Goal: Browse casually: Explore the website without a specific task or goal

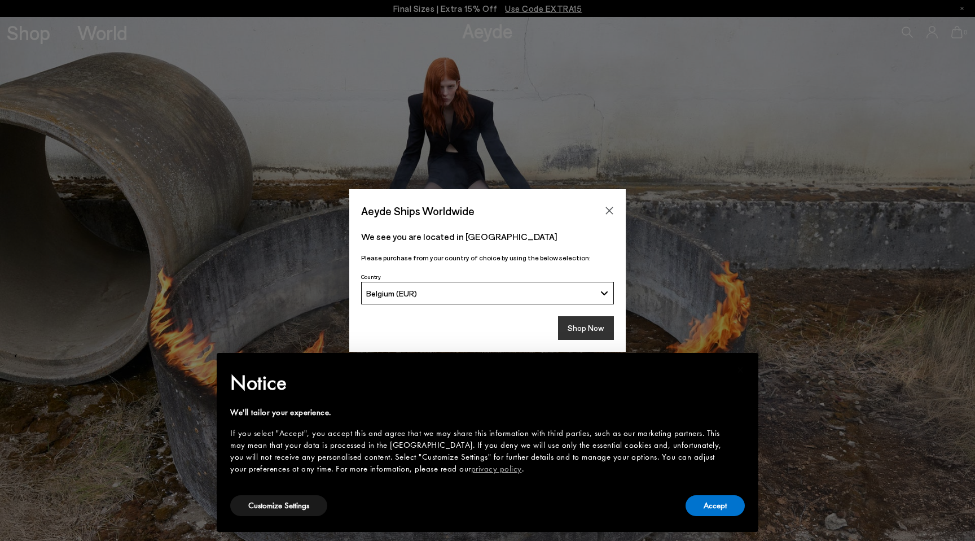
click at [589, 323] on button "Shop Now" at bounding box center [586, 328] width 56 height 24
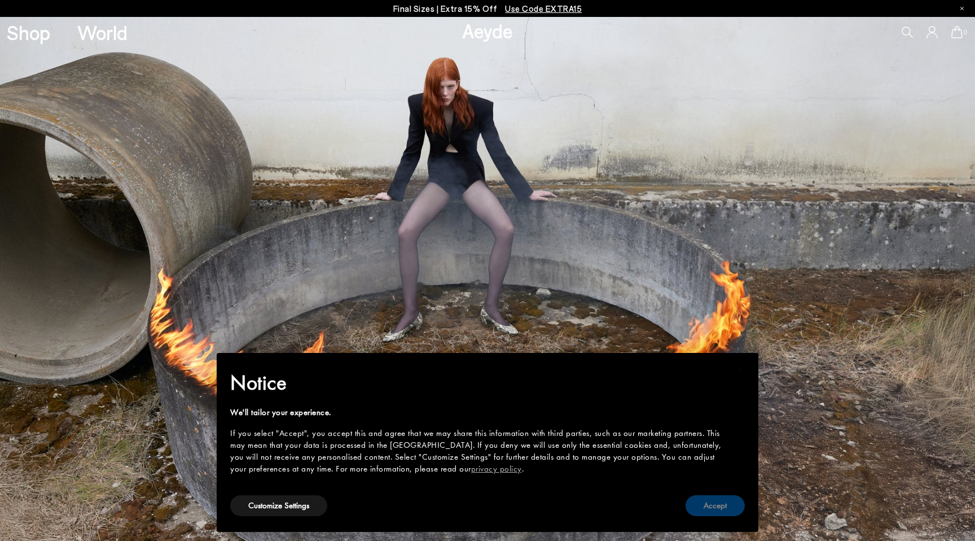
click at [729, 507] on button "Accept" at bounding box center [715, 505] width 59 height 21
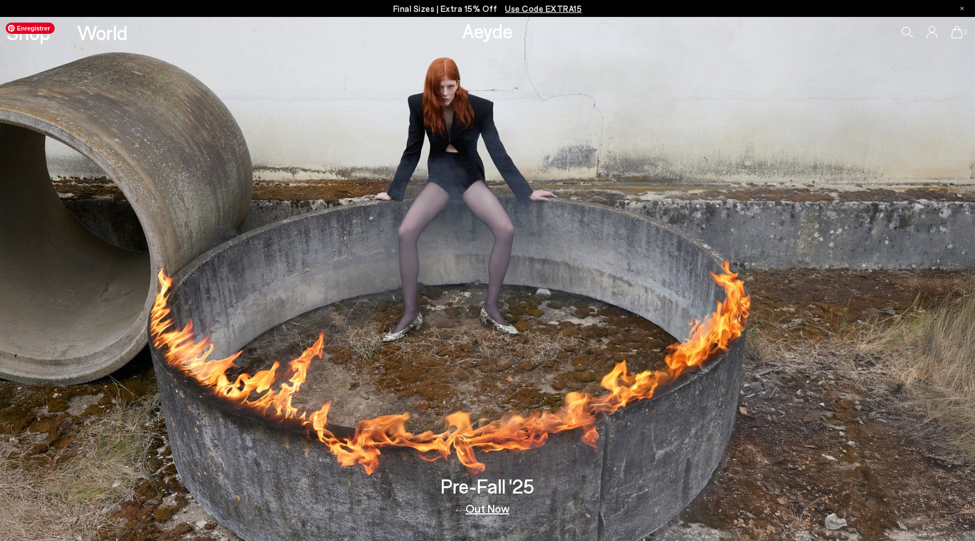
click at [352, 285] on img at bounding box center [487, 279] width 975 height 524
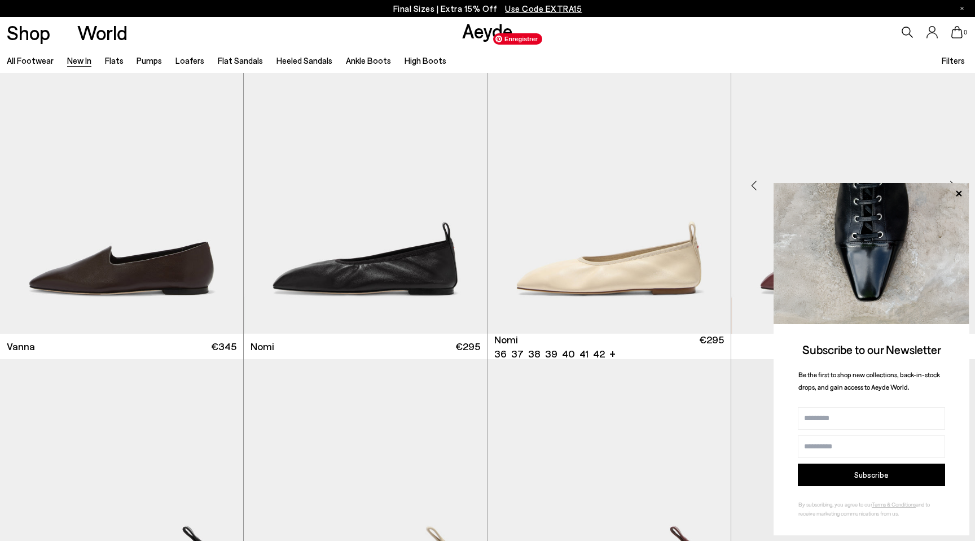
scroll to position [2026, 0]
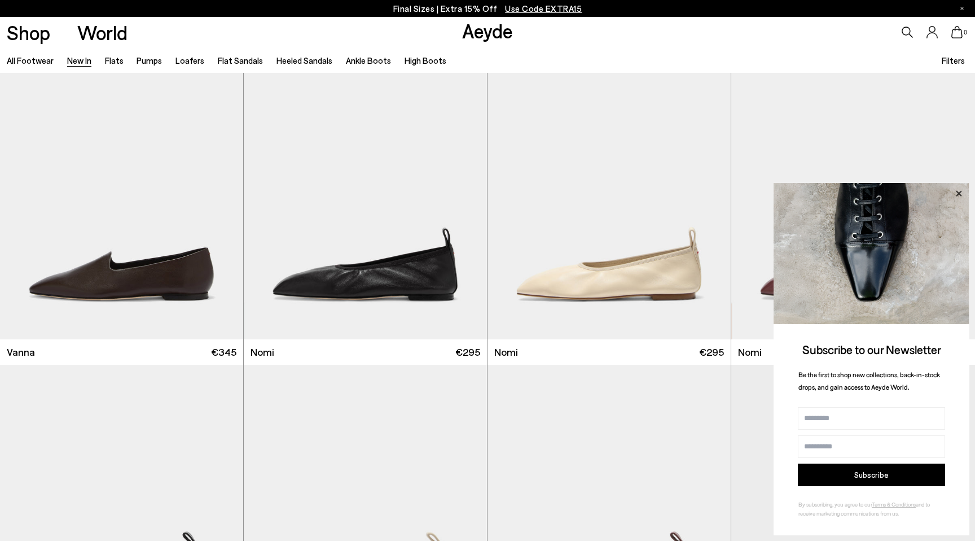
click at [959, 195] on icon at bounding box center [958, 193] width 15 height 15
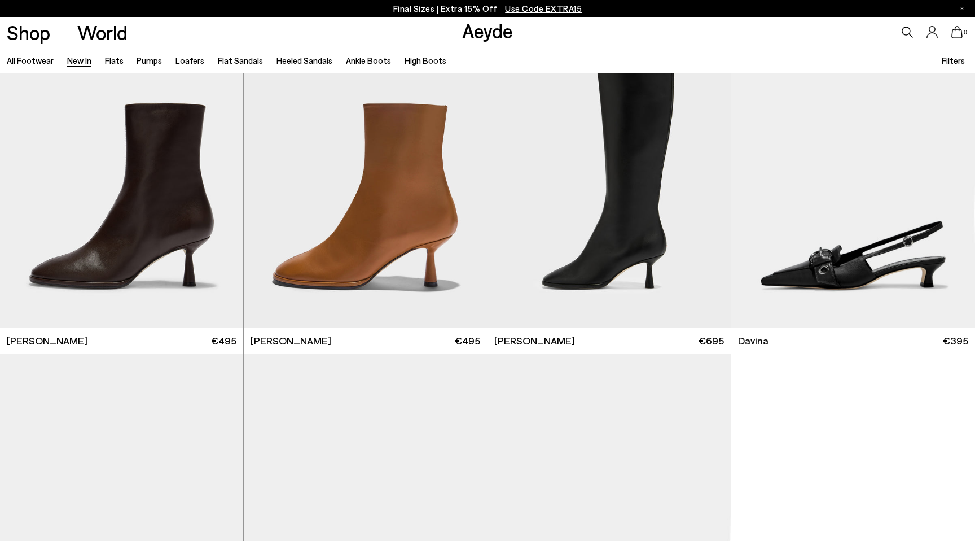
scroll to position [3804, 0]
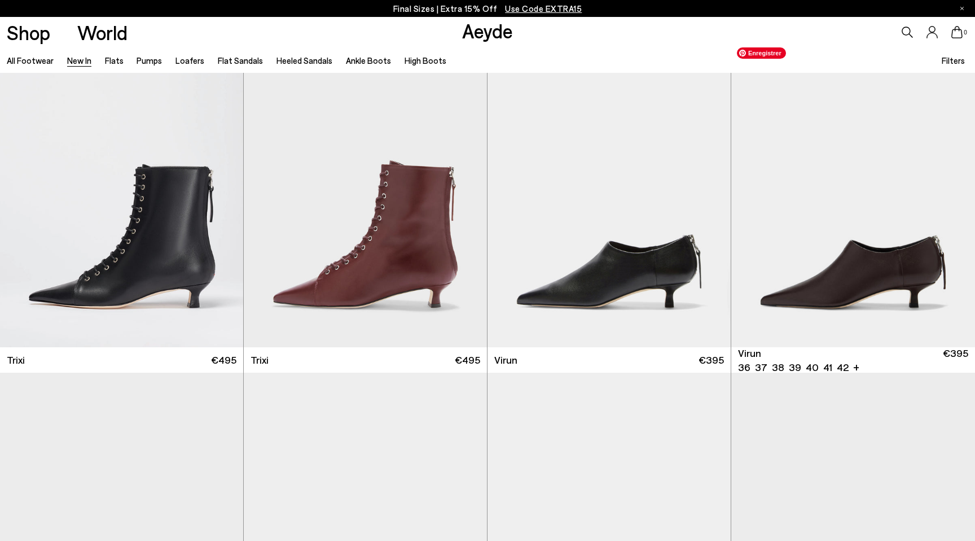
scroll to position [4686, 0]
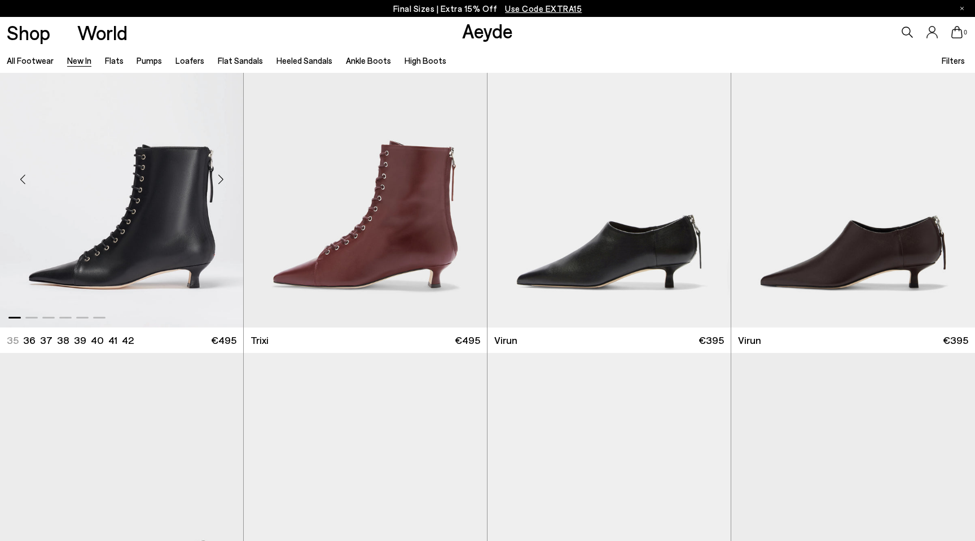
click at [225, 179] on div "Next slide" at bounding box center [221, 180] width 34 height 34
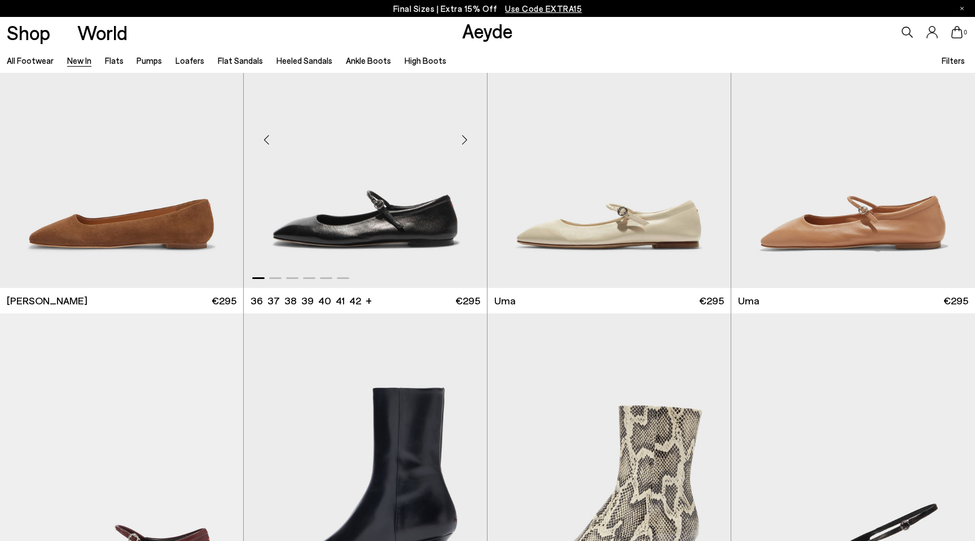
scroll to position [6038, 0]
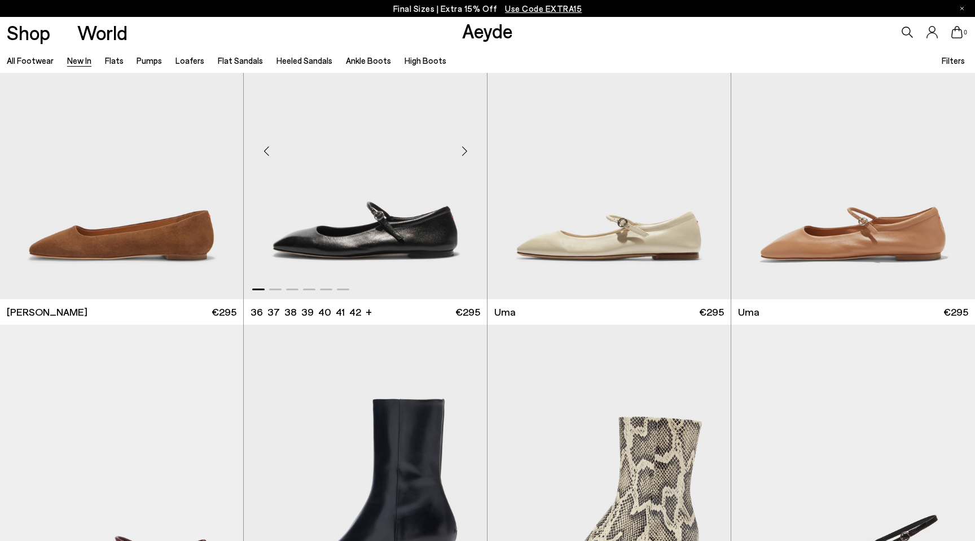
click at [463, 155] on div "Next slide" at bounding box center [464, 151] width 34 height 34
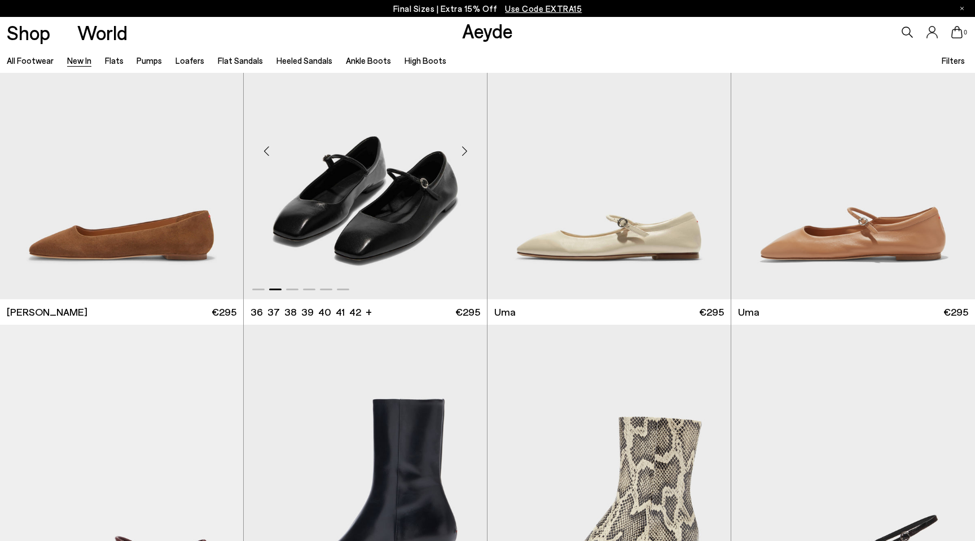
click at [463, 155] on div "Next slide" at bounding box center [464, 151] width 34 height 34
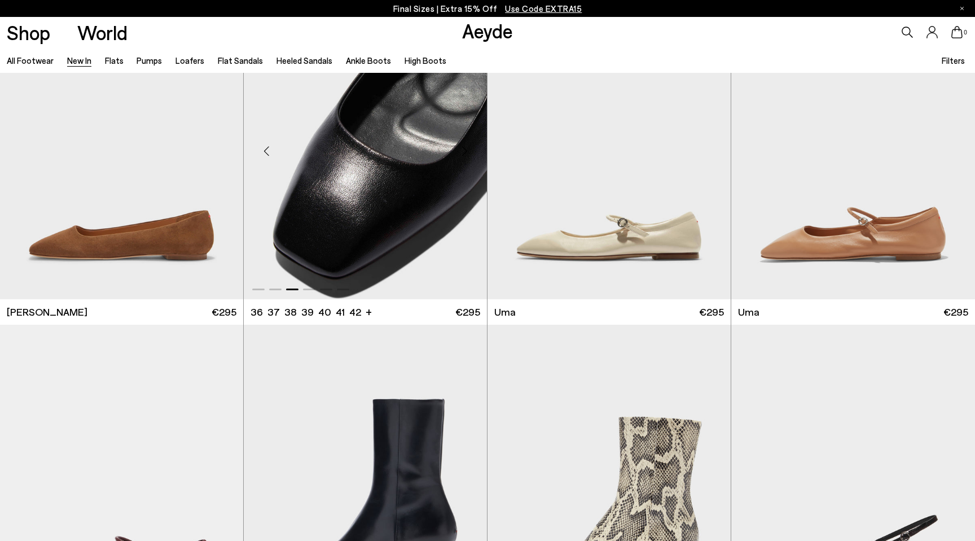
click at [463, 155] on div "Next slide" at bounding box center [464, 151] width 34 height 34
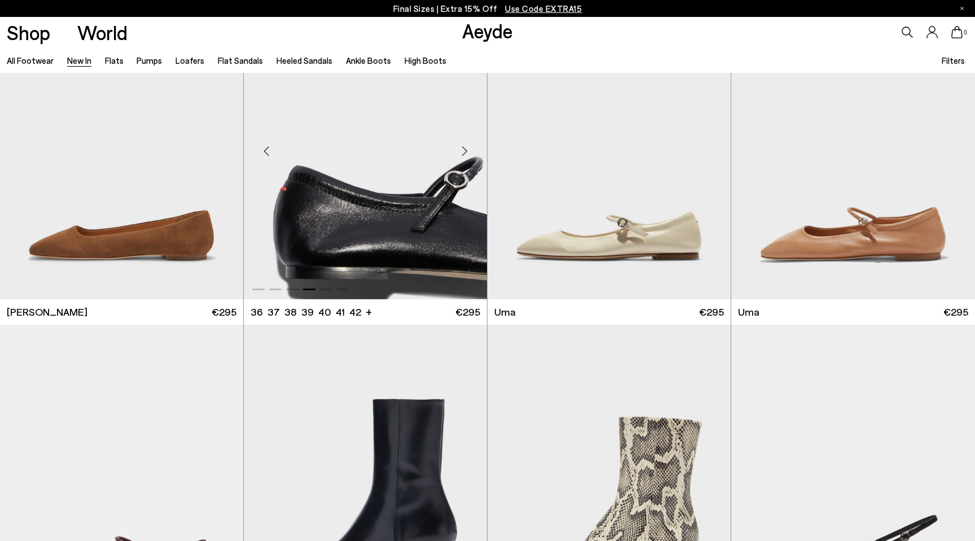
click at [463, 155] on div "Next slide" at bounding box center [464, 151] width 34 height 34
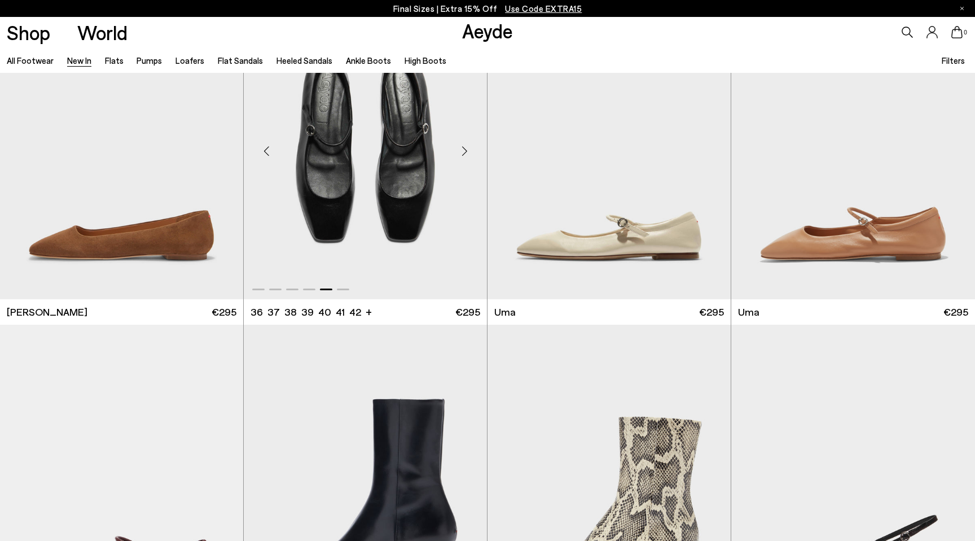
click at [463, 155] on div "Next slide" at bounding box center [464, 151] width 34 height 34
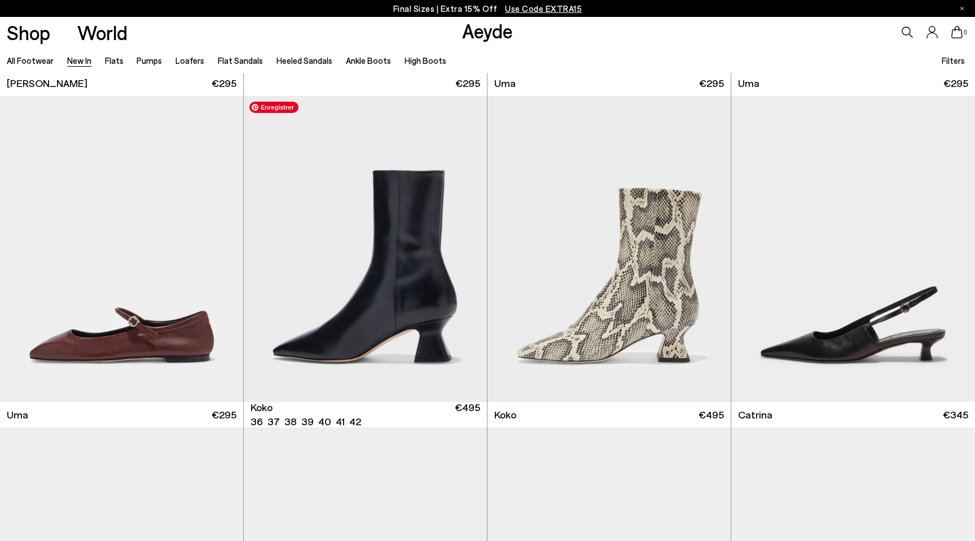
scroll to position [6629, 0]
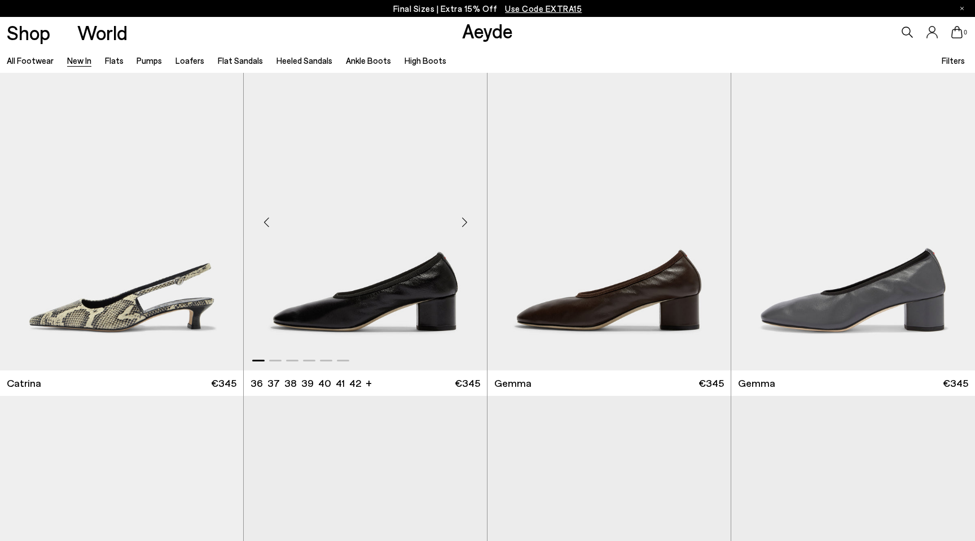
click at [460, 224] on div "Next slide" at bounding box center [464, 222] width 34 height 34
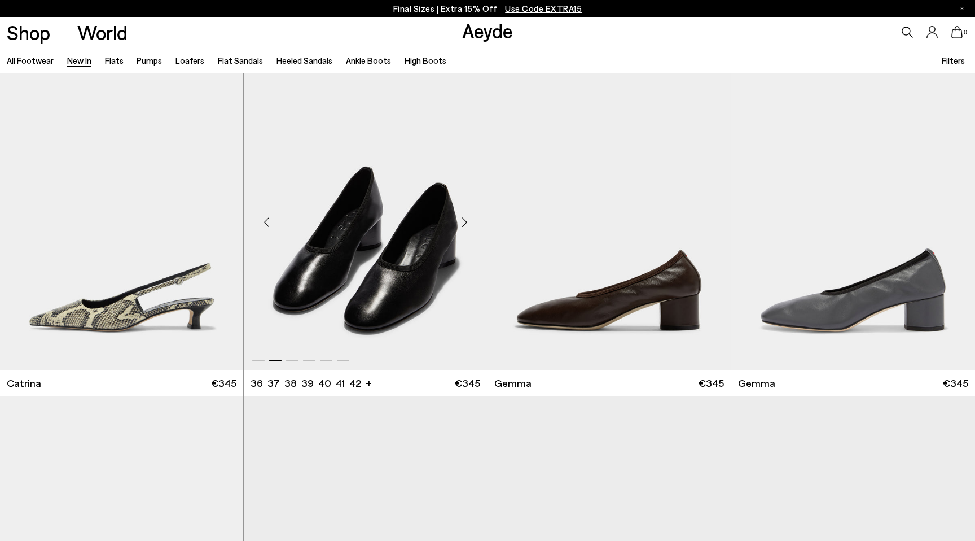
click at [460, 224] on div "Next slide" at bounding box center [464, 222] width 34 height 34
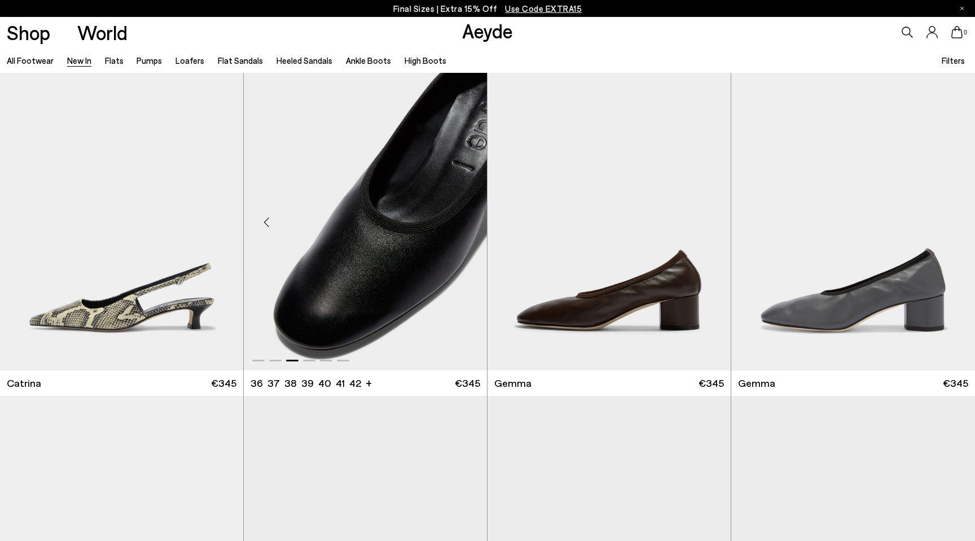
click at [460, 224] on div "Next slide" at bounding box center [464, 222] width 34 height 34
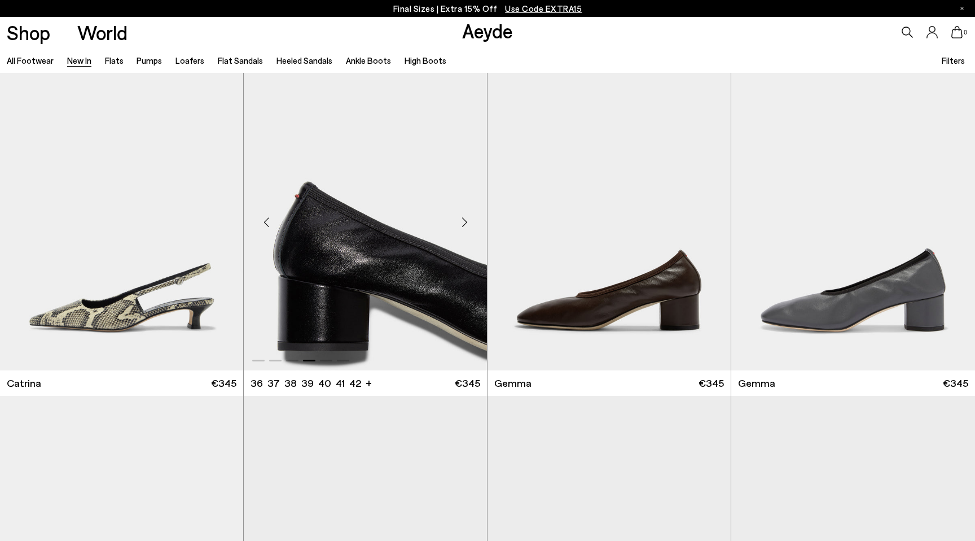
click at [460, 224] on div "Next slide" at bounding box center [464, 222] width 34 height 34
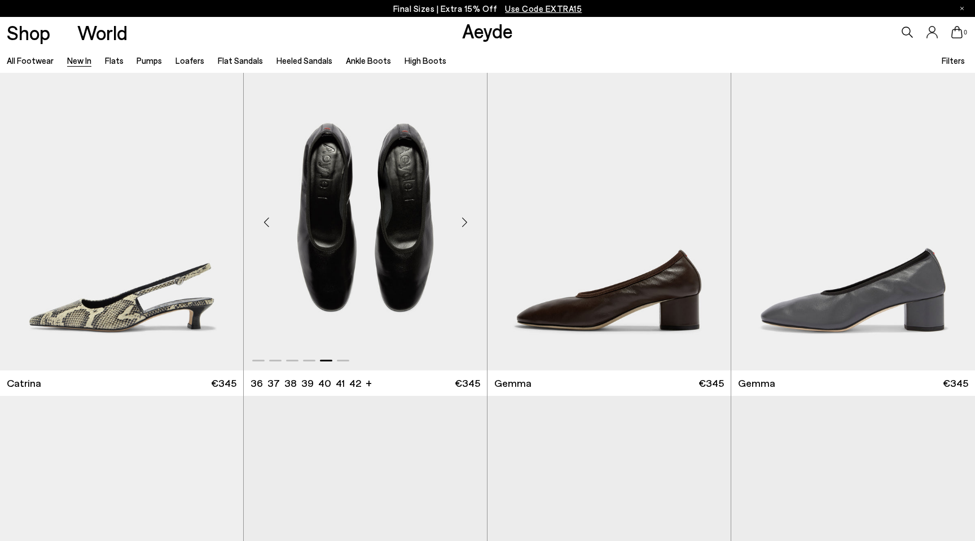
click at [460, 224] on div "Next slide" at bounding box center [464, 222] width 34 height 34
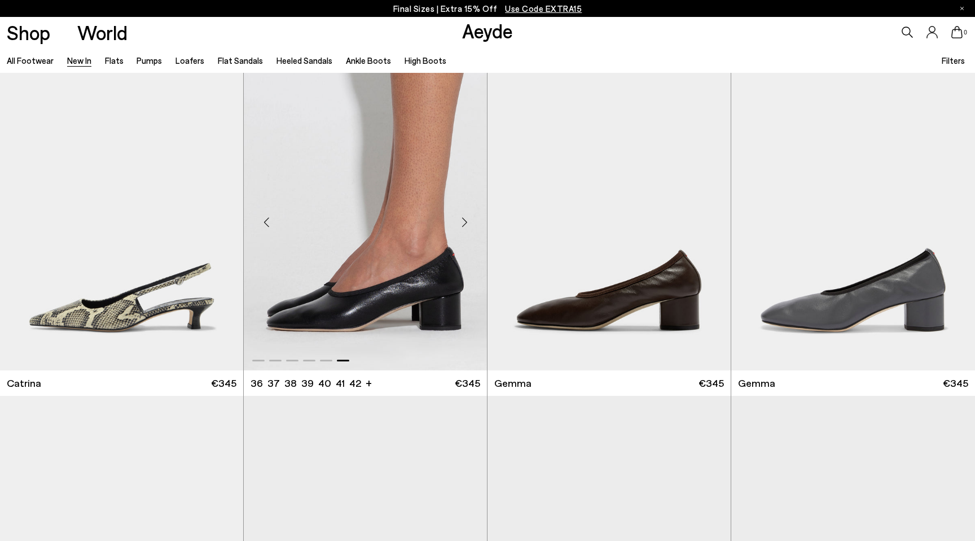
click at [460, 224] on div "Next slide" at bounding box center [464, 222] width 34 height 34
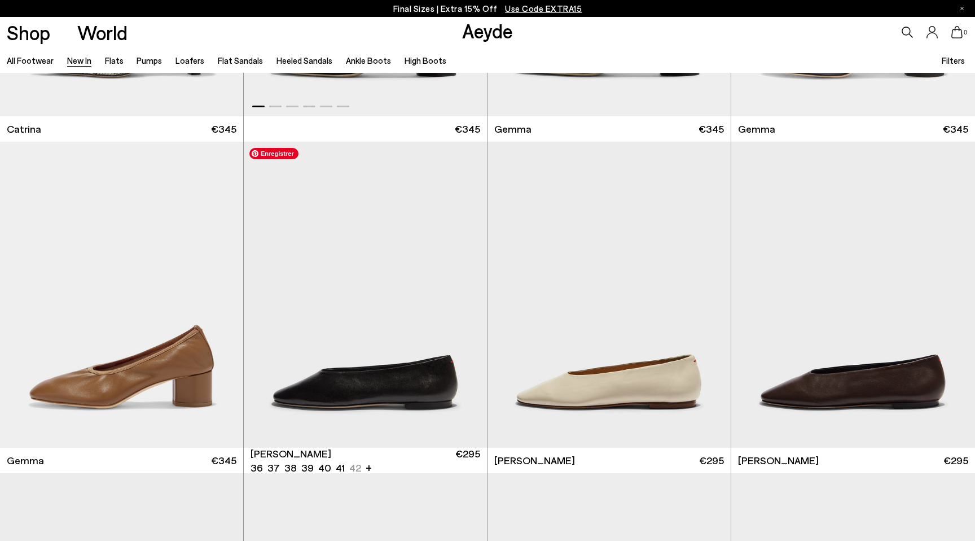
scroll to position [6894, 0]
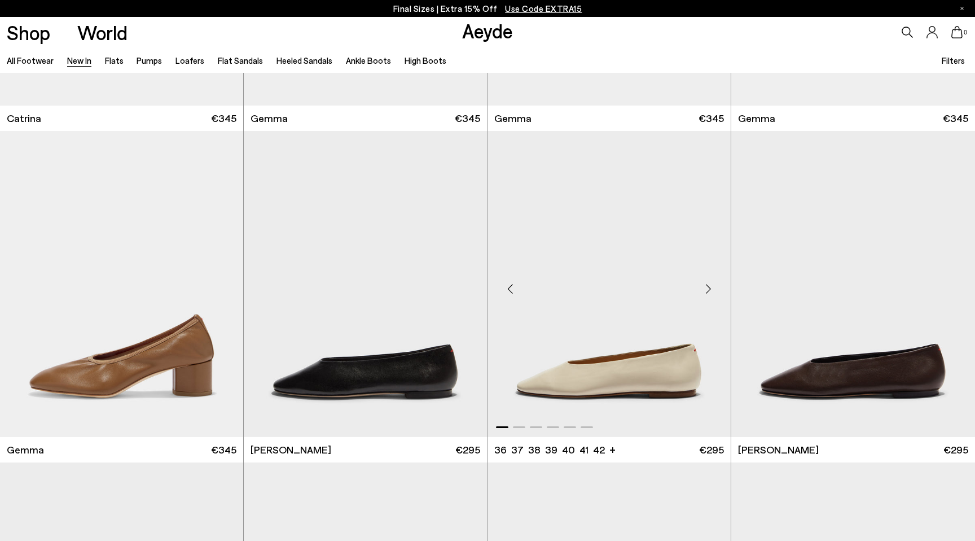
click at [710, 286] on div "Next slide" at bounding box center [708, 288] width 34 height 34
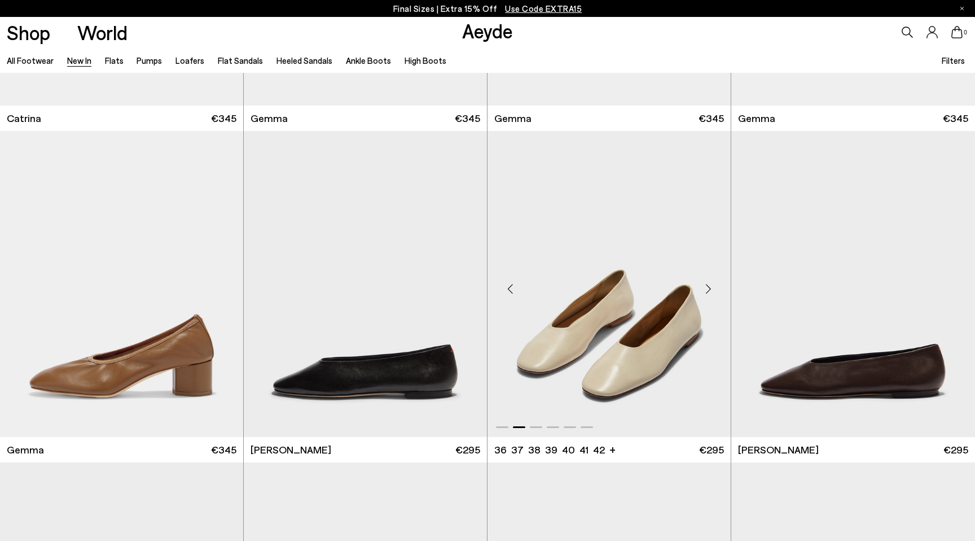
click at [710, 286] on div "Next slide" at bounding box center [708, 288] width 34 height 34
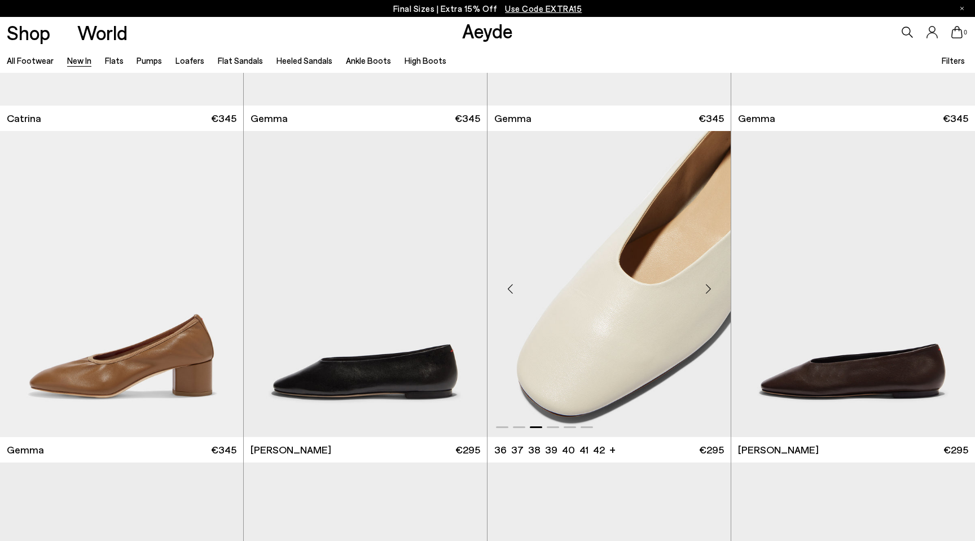
click at [710, 286] on div "Next slide" at bounding box center [708, 288] width 34 height 34
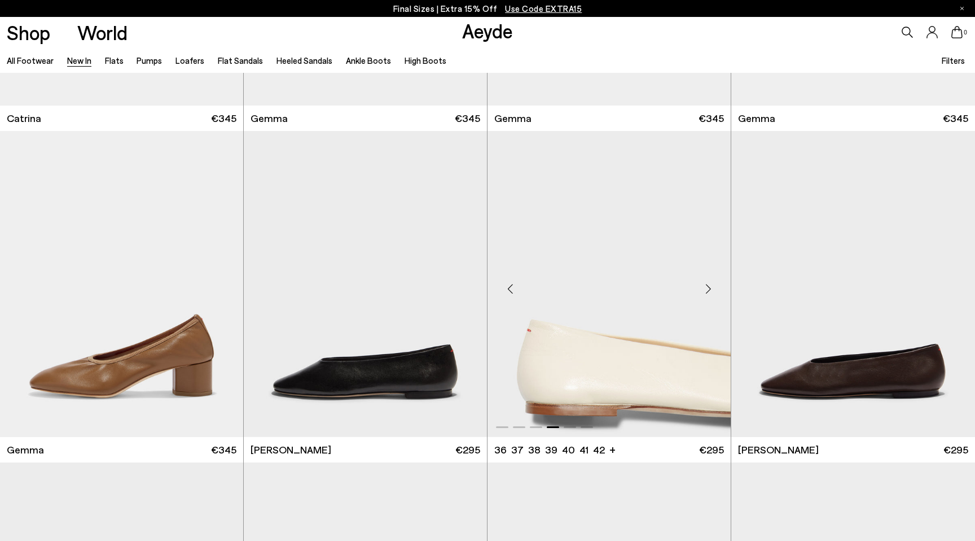
click at [710, 286] on div "Next slide" at bounding box center [708, 288] width 34 height 34
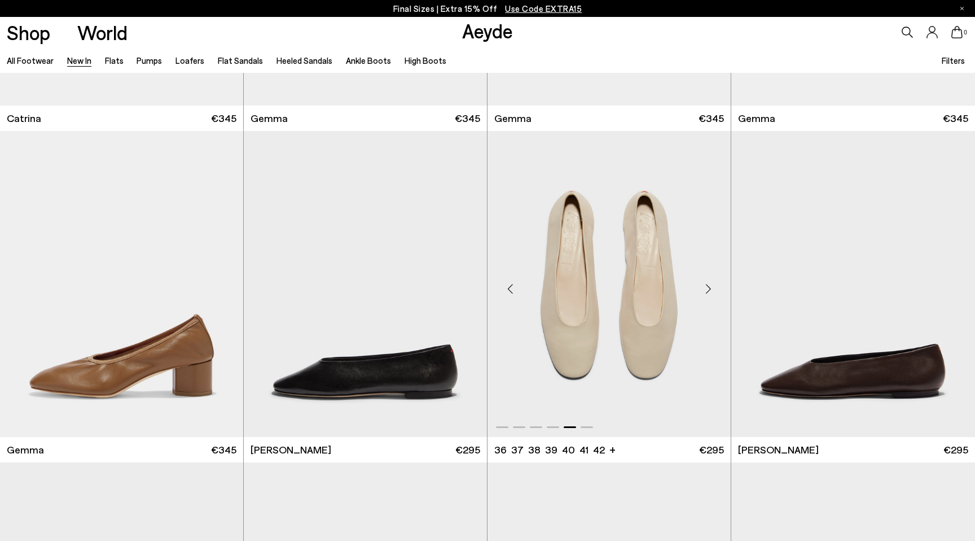
click at [710, 286] on div "Next slide" at bounding box center [708, 288] width 34 height 34
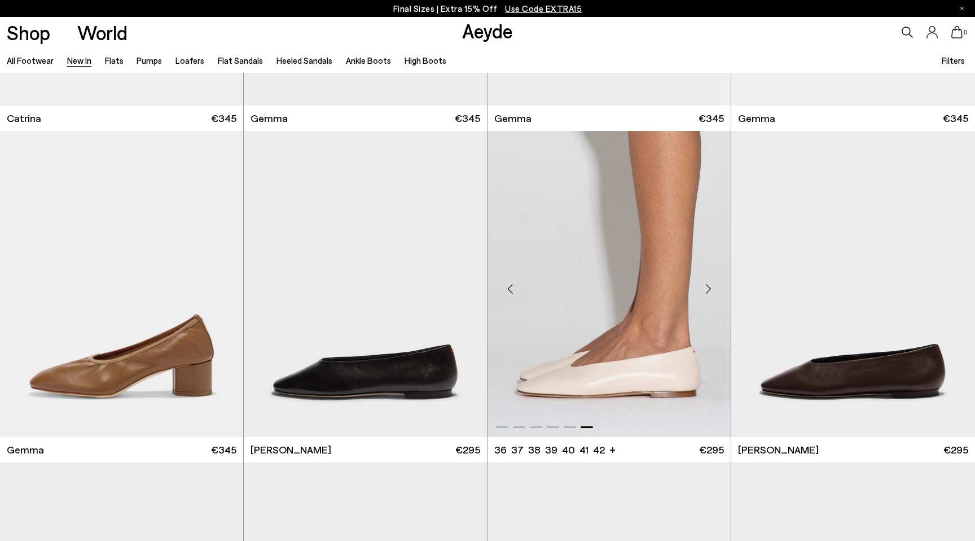
click at [710, 286] on div "Next slide" at bounding box center [708, 288] width 34 height 34
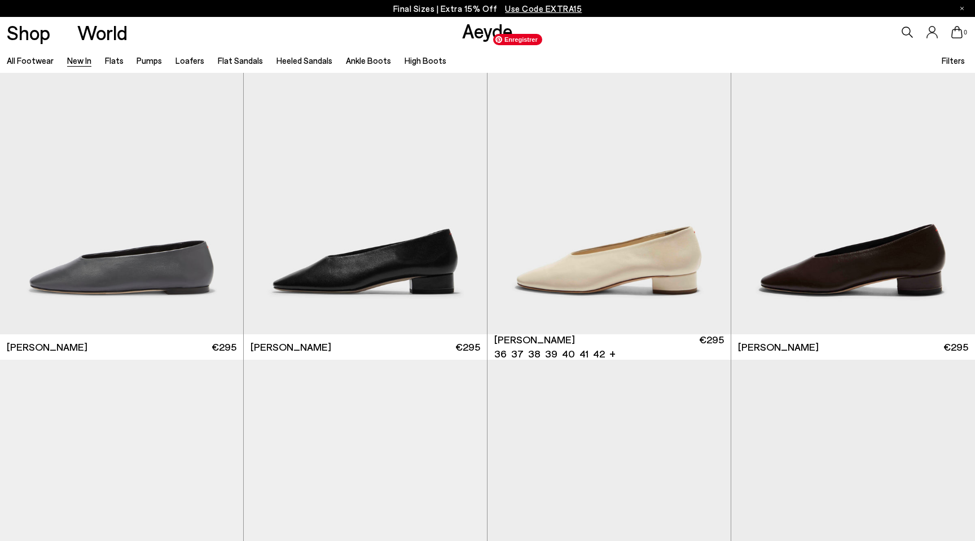
scroll to position [7355, 0]
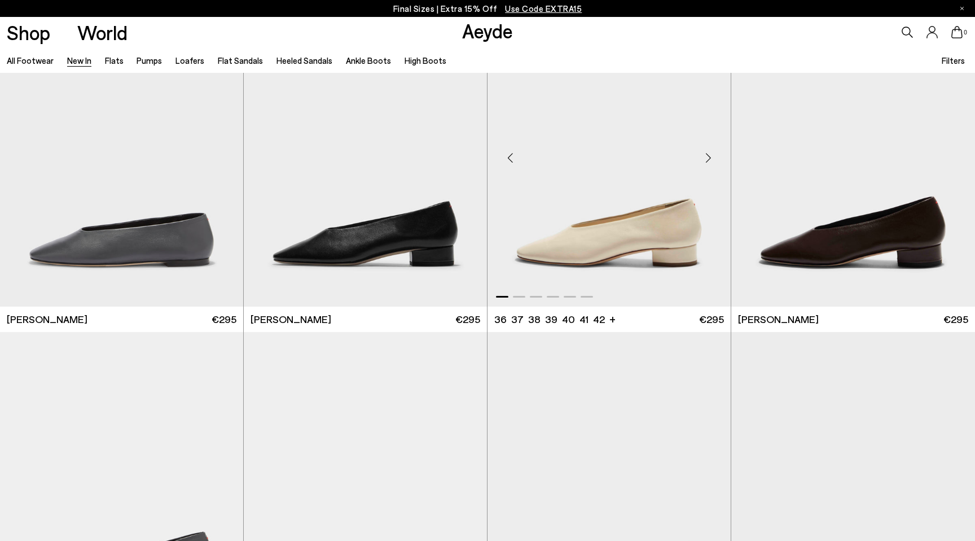
click at [699, 174] on div "Next slide" at bounding box center [708, 158] width 34 height 34
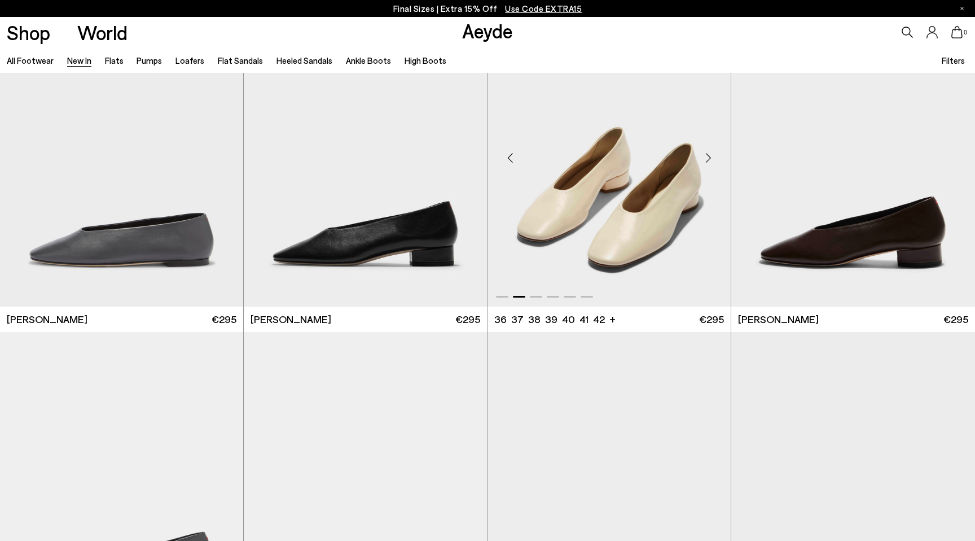
click at [699, 174] on div "Next slide" at bounding box center [708, 158] width 34 height 34
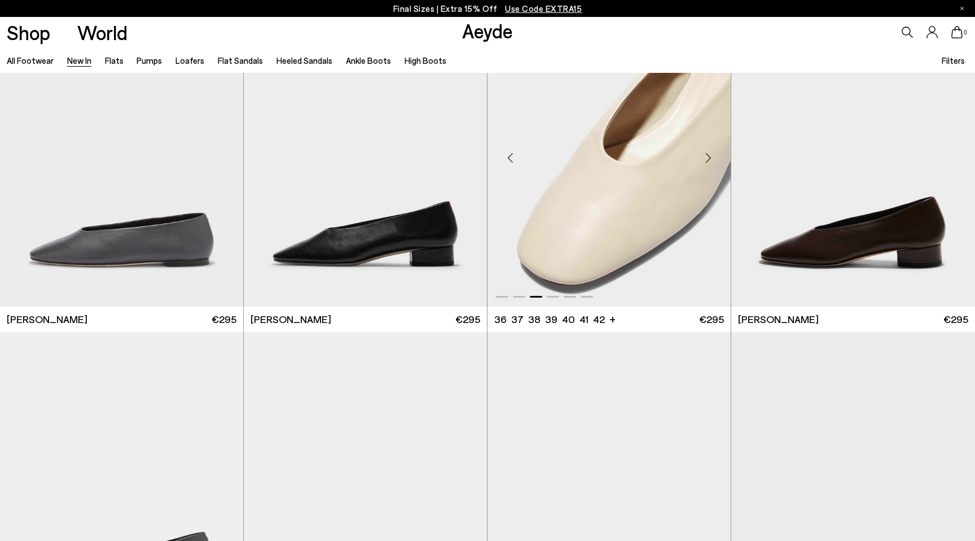
click at [699, 174] on div "Next slide" at bounding box center [708, 158] width 34 height 34
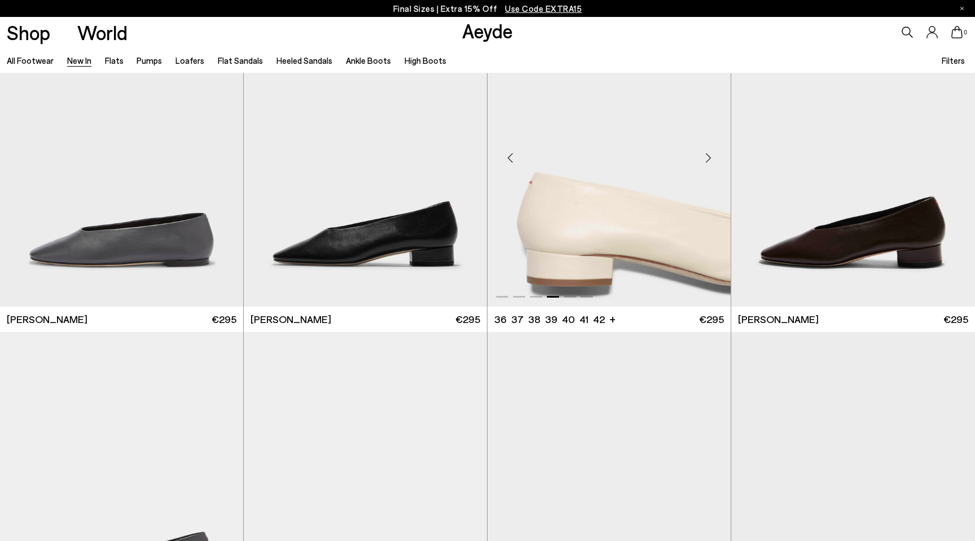
click at [699, 174] on div "Next slide" at bounding box center [708, 158] width 34 height 34
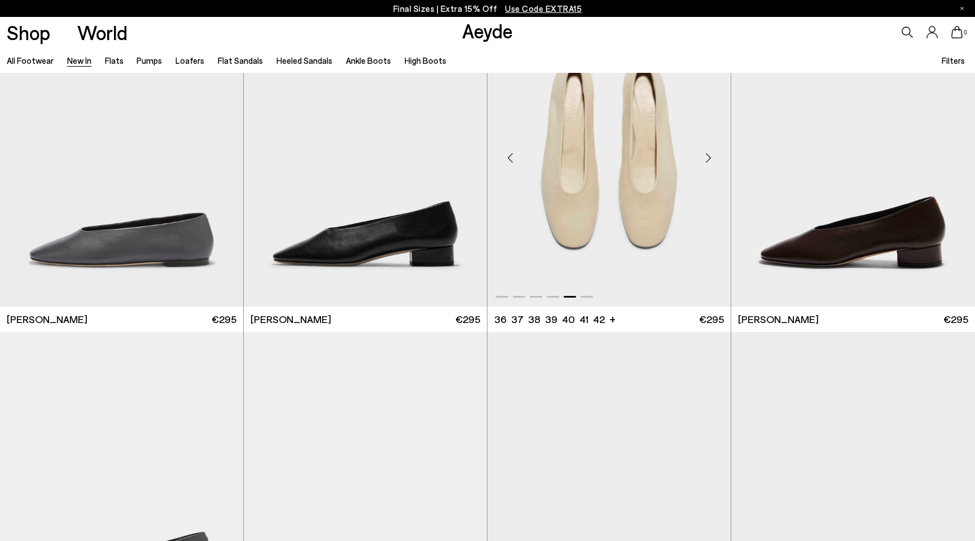
click at [699, 174] on div "Next slide" at bounding box center [708, 158] width 34 height 34
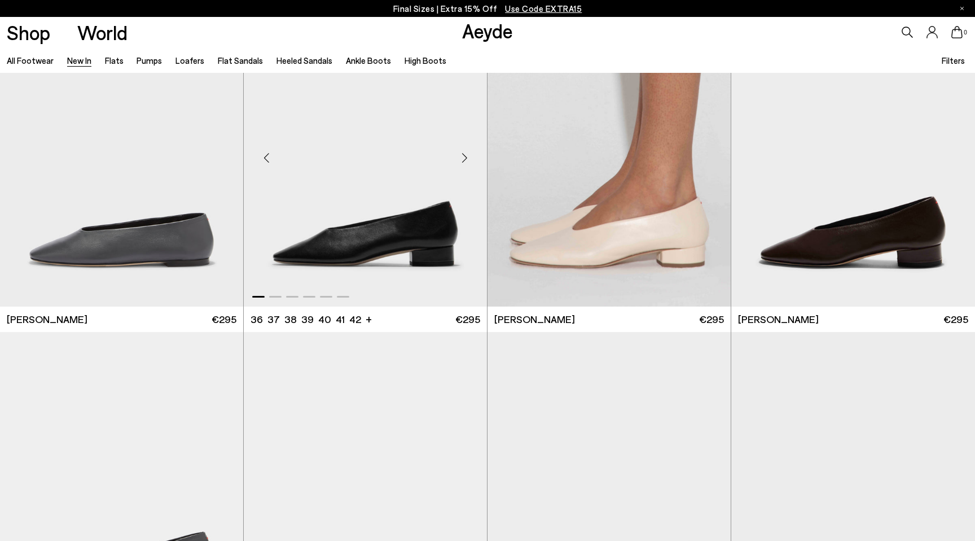
click at [468, 156] on div "Next slide" at bounding box center [464, 158] width 34 height 34
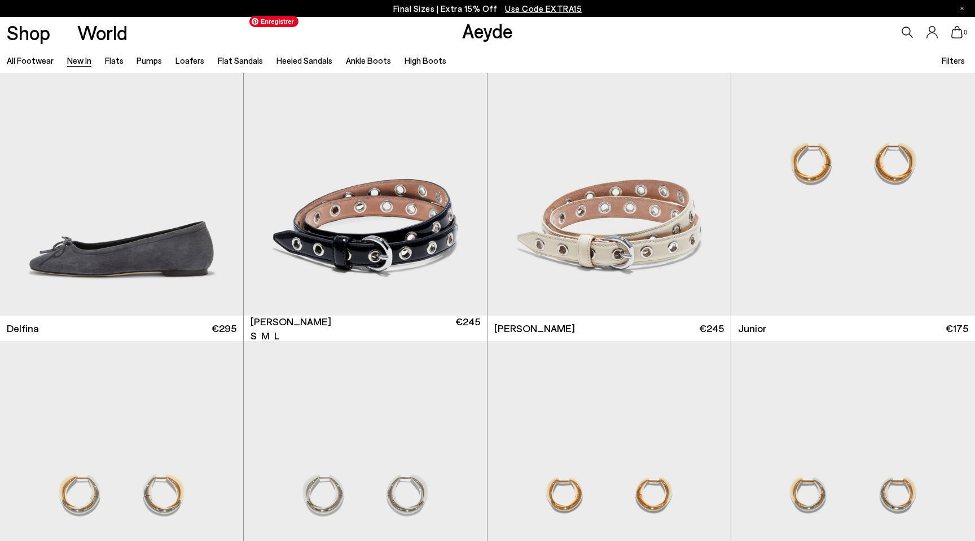
scroll to position [8106, 0]
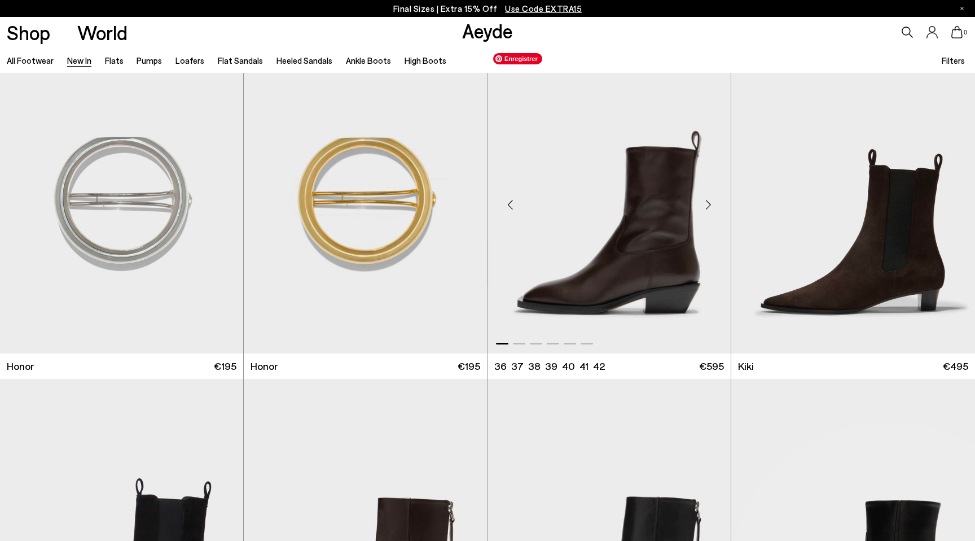
scroll to position [9250, 0]
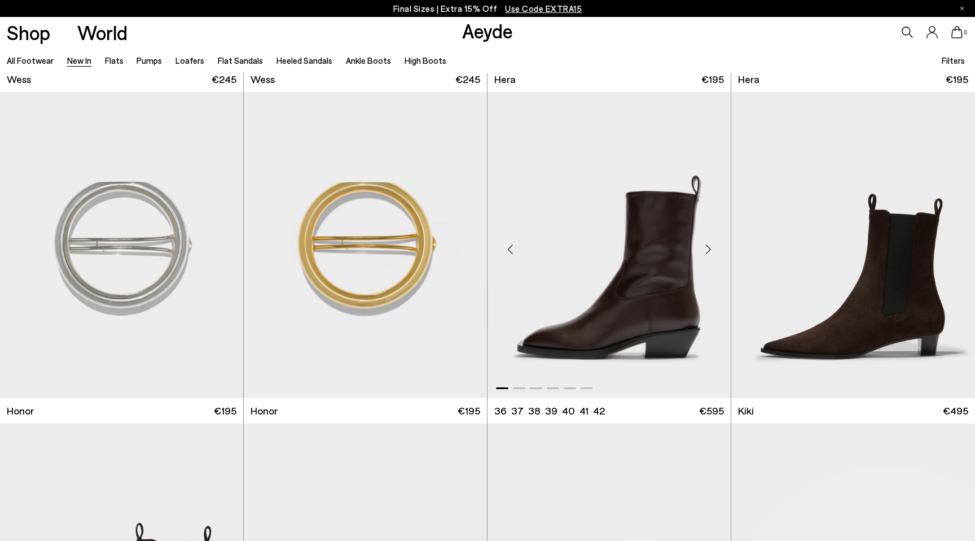
click at [709, 248] on div "Next slide" at bounding box center [708, 249] width 34 height 34
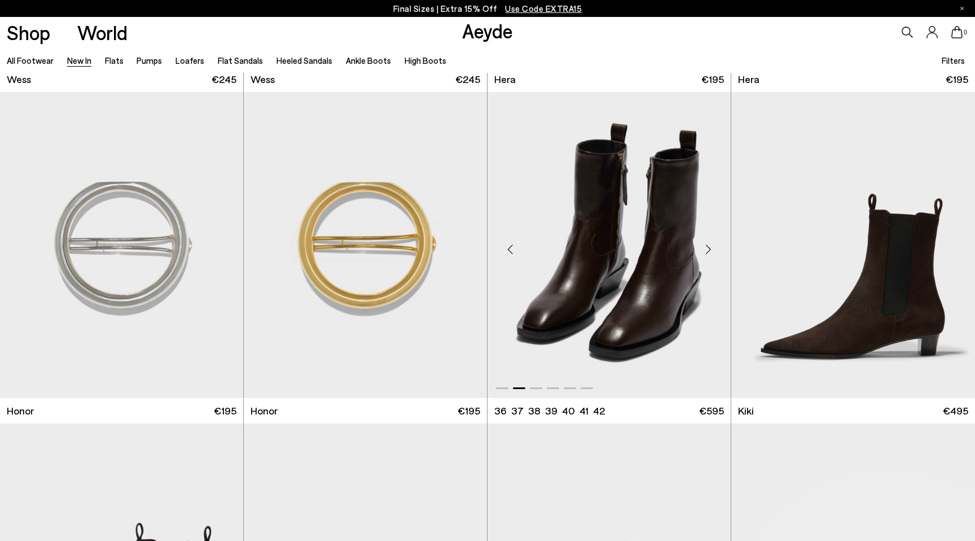
click at [709, 248] on div "Next slide" at bounding box center [708, 249] width 34 height 34
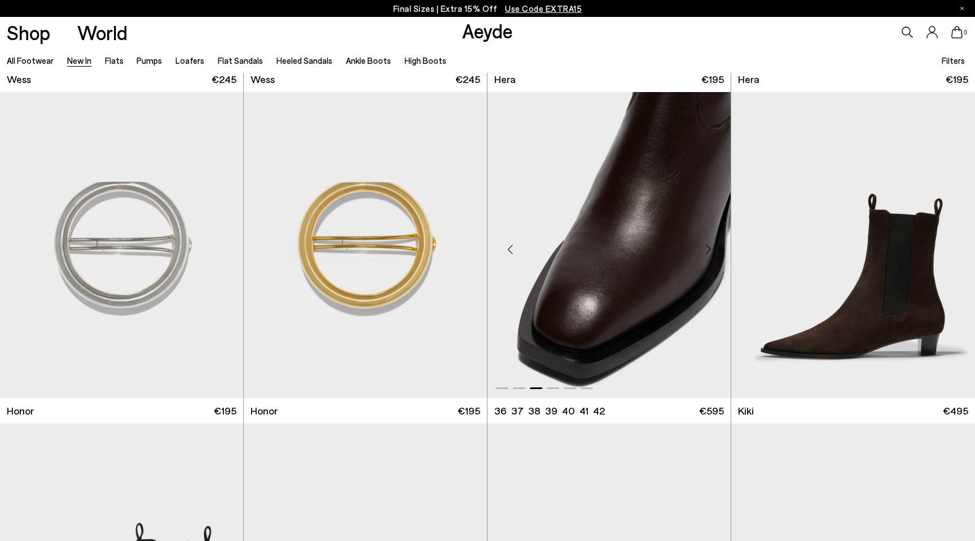
click at [709, 248] on div "Next slide" at bounding box center [708, 249] width 34 height 34
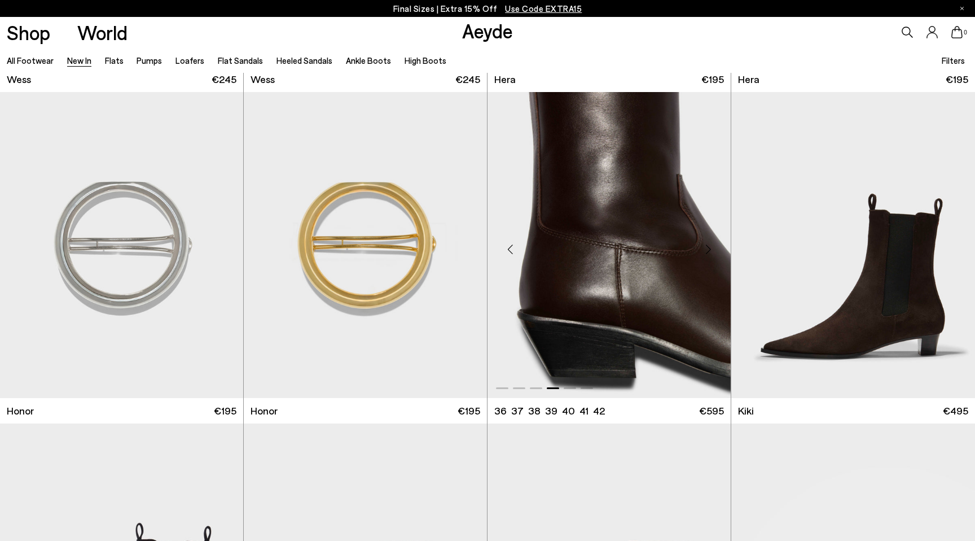
click at [709, 248] on div "Next slide" at bounding box center [708, 249] width 34 height 34
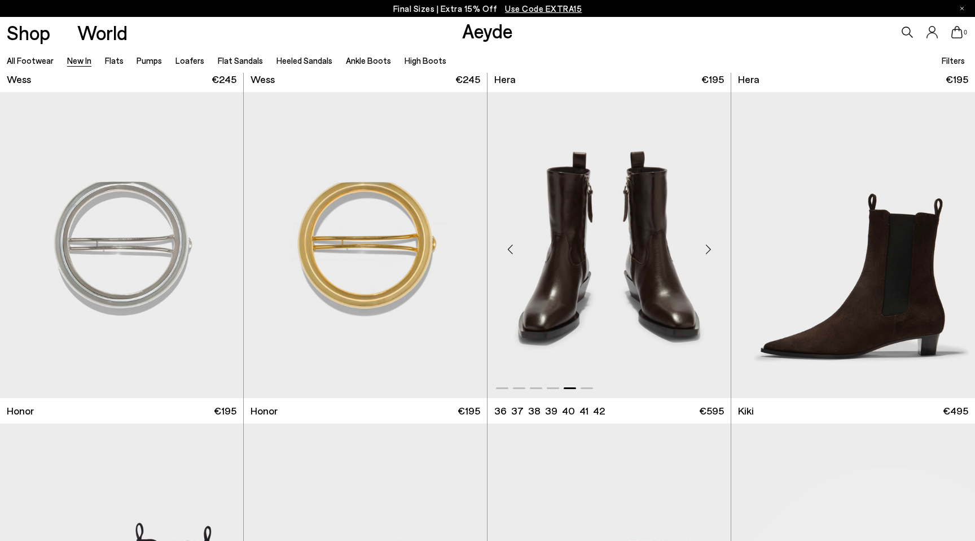
click at [709, 248] on div "Next slide" at bounding box center [708, 249] width 34 height 34
